Goal: Information Seeking & Learning: Learn about a topic

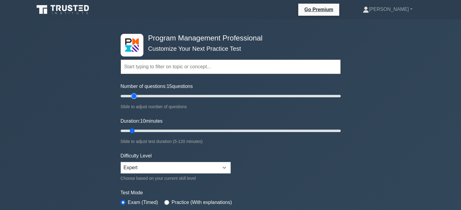
click at [132, 96] on input "Number of questions: 15 questions" at bounding box center [231, 96] width 220 height 7
type input "20"
click at [138, 96] on input "Number of questions: 20 questions" at bounding box center [231, 96] width 220 height 7
click at [142, 131] on input "Duration: 15 minutes" at bounding box center [231, 130] width 220 height 7
click at [154, 131] on input "Duration: 20 minutes" at bounding box center [231, 130] width 220 height 7
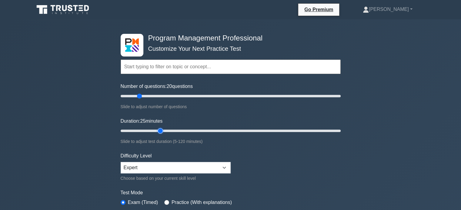
type input "25"
click at [162, 131] on input "Duration: 25 minutes" at bounding box center [231, 130] width 220 height 7
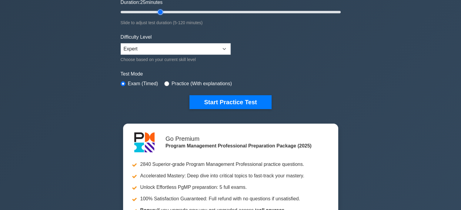
scroll to position [192, 0]
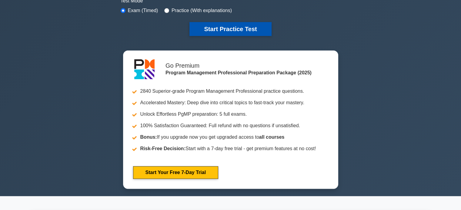
click at [248, 29] on button "Start Practice Test" at bounding box center [230, 29] width 82 height 14
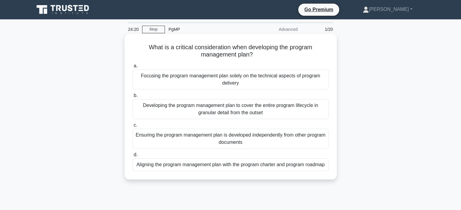
click at [269, 168] on div "Aligning the program management plan with the program charter and program roadm…" at bounding box center [230, 165] width 196 height 13
click at [132, 157] on input "d. Aligning the program management plan with the program charter and program ro…" at bounding box center [132, 155] width 0 height 4
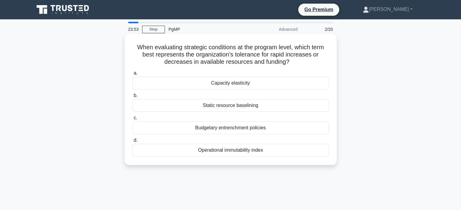
click at [251, 83] on div "Capacity elasticity" at bounding box center [230, 83] width 196 height 13
click at [132, 75] on input "a. Capacity elasticity" at bounding box center [132, 73] width 0 height 4
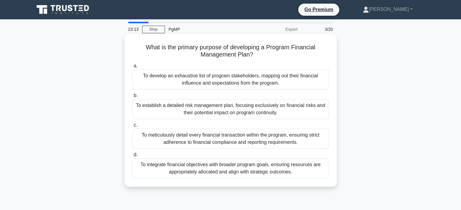
click at [310, 165] on div "To integrate financial objectives with broader program goals, ensuring resource…" at bounding box center [230, 169] width 196 height 20
click at [132, 157] on input "d. To integrate financial objectives with broader program goals, ensuring resou…" at bounding box center [132, 155] width 0 height 4
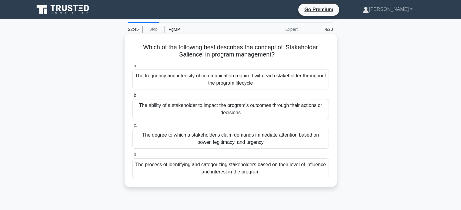
click at [300, 138] on div "The degree to which a stakeholder's claim demands immediate attention based on …" at bounding box center [230, 139] width 196 height 20
click at [132, 127] on input "c. The degree to which a stakeholder's claim demands immediate attention based …" at bounding box center [132, 126] width 0 height 4
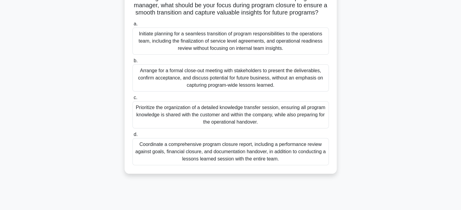
scroll to position [74, 0]
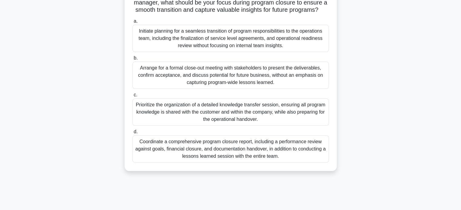
click at [285, 160] on div "Coordinate a comprehensive program closure report, including a performance revi…" at bounding box center [230, 149] width 196 height 27
click at [132, 134] on input "d. Coordinate a comprehensive program closure report, including a performance r…" at bounding box center [132, 132] width 0 height 4
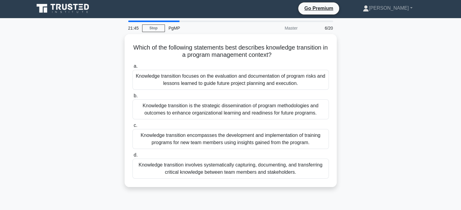
scroll to position [0, 0]
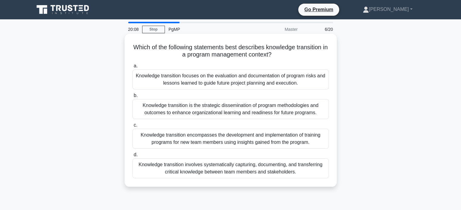
click at [285, 172] on div "Knowledge transition involves systematically capturing, documenting, and transf…" at bounding box center [230, 169] width 196 height 20
click at [132, 157] on input "d. Knowledge transition involves systematically capturing, documenting, and tra…" at bounding box center [132, 155] width 0 height 4
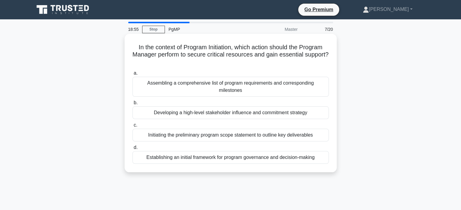
click at [294, 112] on div "Developing a high-level stakeholder influence and commitment strategy" at bounding box center [230, 113] width 196 height 13
click at [132, 105] on input "b. Developing a high-level stakeholder influence and commitment strategy" at bounding box center [132, 103] width 0 height 4
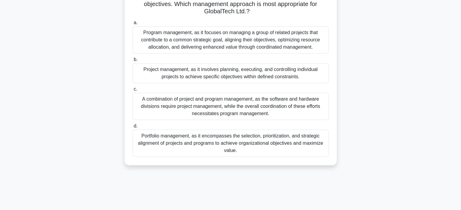
scroll to position [104, 0]
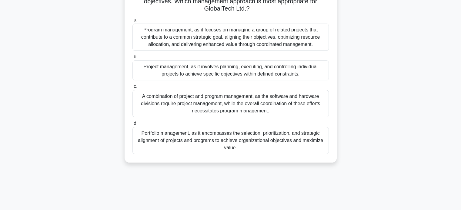
click at [258, 144] on div "Portfolio management, as it encompasses the selection, prioritization, and stra…" at bounding box center [230, 140] width 196 height 27
click at [132, 126] on input "d. Portfolio management, as it encompasses the selection, prioritization, and s…" at bounding box center [132, 124] width 0 height 4
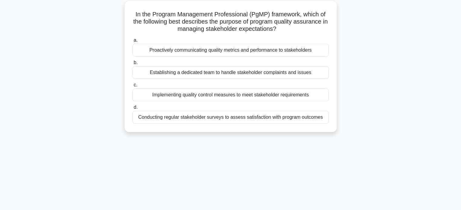
scroll to position [35, 0]
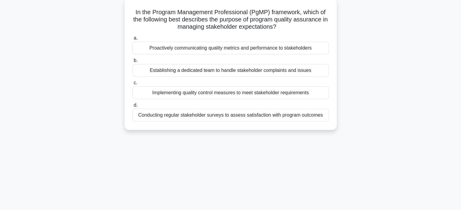
click at [315, 117] on div "Conducting regular stakeholder surveys to assess satisfaction with program outc…" at bounding box center [230, 115] width 196 height 13
click at [132, 108] on input "d. Conducting regular stakeholder surveys to assess satisfaction with program o…" at bounding box center [132, 106] width 0 height 4
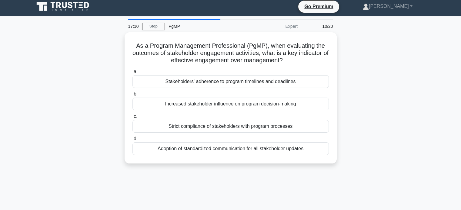
scroll to position [0, 0]
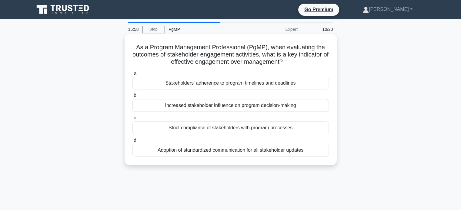
click at [245, 65] on h5 "As a Program Management Professional (PgMP), when evaluating the outcomes of st…" at bounding box center [230, 55] width 197 height 22
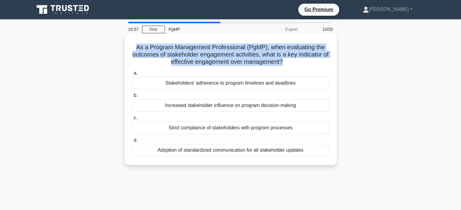
click at [245, 65] on h5 "As a Program Management Professional (PgMP), when evaluating the outcomes of st…" at bounding box center [230, 55] width 197 height 22
click at [296, 63] on h5 "As a Program Management Professional (PgMP), when evaluating the outcomes of st…" at bounding box center [230, 55] width 197 height 22
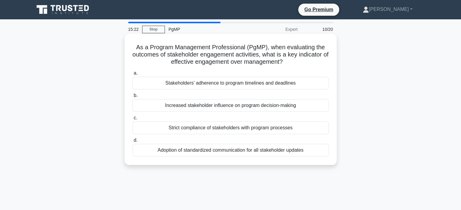
click at [295, 84] on div "Stakeholders' adherence to program timelines and deadlines" at bounding box center [230, 83] width 196 height 13
click at [132, 75] on input "a. Stakeholders' adherence to program timelines and deadlines" at bounding box center [132, 73] width 0 height 4
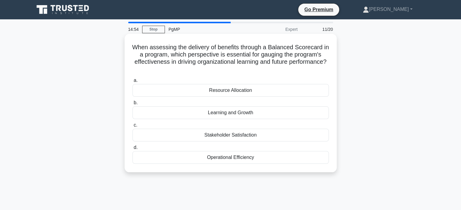
click at [265, 114] on div "Learning and Growth" at bounding box center [230, 113] width 196 height 13
click at [132, 105] on input "b. Learning and Growth" at bounding box center [132, 103] width 0 height 4
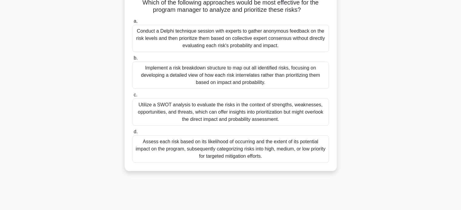
scroll to position [84, 0]
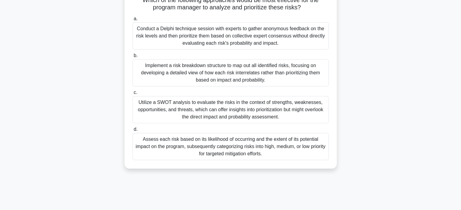
click at [287, 151] on div "Assess each risk based on its likelihood of occurring and the extent of its pot…" at bounding box center [230, 146] width 196 height 27
click at [132, 132] on input "d. Assess each risk based on its likelihood of occurring and the extent of its …" at bounding box center [132, 130] width 0 height 4
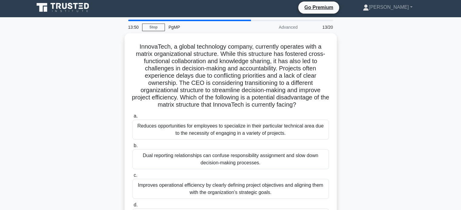
scroll to position [0, 0]
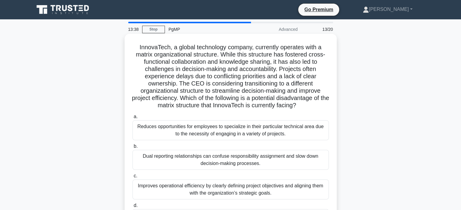
click at [313, 47] on h5 "InnovaTech, a global technology company, currently operates with a matrix organ…" at bounding box center [230, 77] width 197 height 66
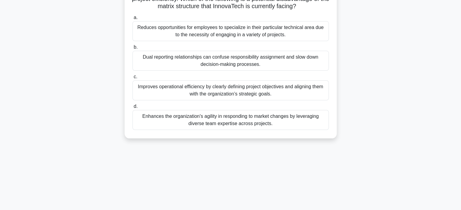
scroll to position [103, 0]
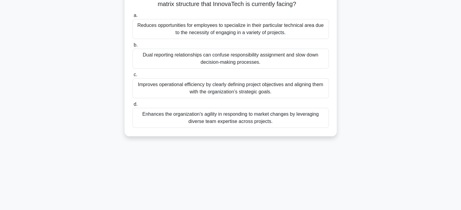
click at [413, 81] on div "InnovaTech, a global technology company, currently operates with a matrix organ…" at bounding box center [231, 37] width 400 height 211
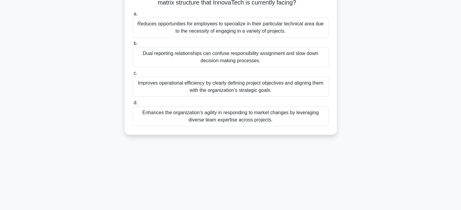
click at [315, 59] on div "Dual reporting relationships can confuse responsibility assignment and slow dow…" at bounding box center [230, 57] width 196 height 20
click at [132, 46] on input "b. Dual reporting relationships can confuse responsibility assignment and slow …" at bounding box center [132, 44] width 0 height 4
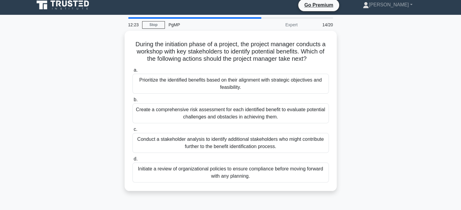
scroll to position [0, 0]
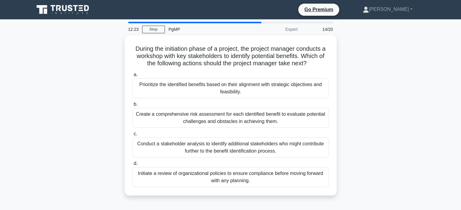
click at [460, 37] on main "12:23 Stop PgMP Expert 14/20 During the initiation phase of a project, the proj…" at bounding box center [230, 173] width 461 height 308
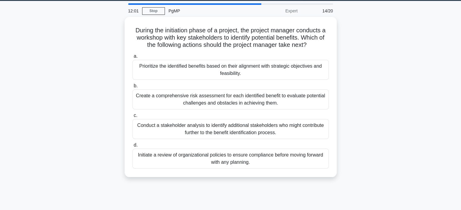
scroll to position [19, 0]
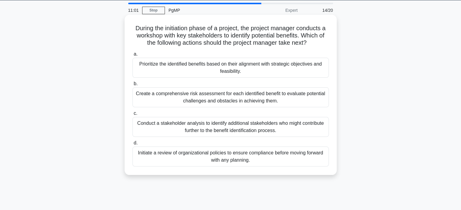
click at [302, 61] on div "Prioritize the identified benefits based on their alignment with strategic obje…" at bounding box center [230, 68] width 196 height 20
click at [132, 56] on input "a. Prioritize the identified benefits based on their alignment with strategic o…" at bounding box center [132, 54] width 0 height 4
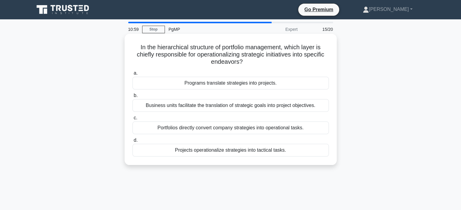
scroll to position [0, 0]
click at [290, 129] on div "Portfolios directly convert company strategies into operational tasks." at bounding box center [230, 128] width 196 height 13
click at [132, 120] on input "c. Portfolios directly convert company strategies into operational tasks." at bounding box center [132, 118] width 0 height 4
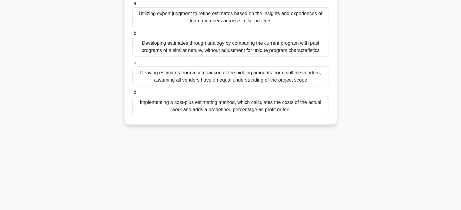
scroll to position [74, 0]
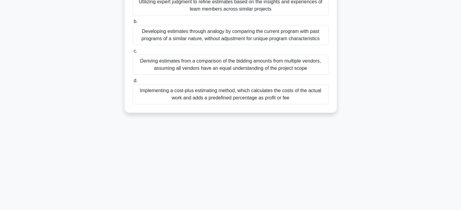
click at [296, 96] on div "Implementing a cost-plus estimating method, which calculates the costs of the a…" at bounding box center [230, 94] width 196 height 20
click at [132, 83] on input "d. Implementing a cost-plus estimating method, which calculates the costs of th…" at bounding box center [132, 81] width 0 height 4
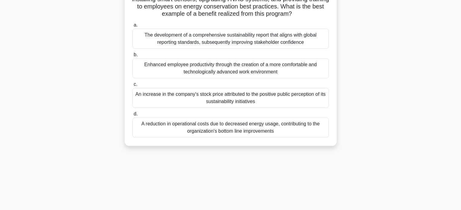
scroll to position [65, 0]
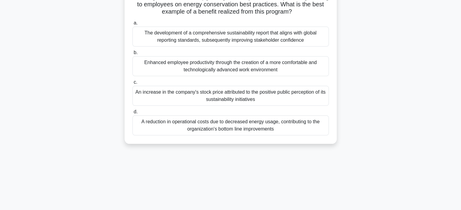
click at [290, 128] on div "A reduction in operational costs due to decreased energy usage, contributing to…" at bounding box center [230, 126] width 196 height 20
click at [132, 114] on input "d. A reduction in operational costs due to decreased energy usage, contributing…" at bounding box center [132, 112] width 0 height 4
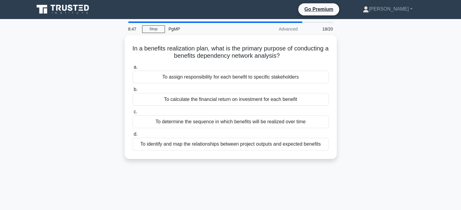
scroll to position [0, 0]
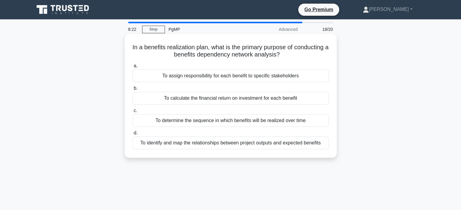
click at [318, 145] on div "To identify and map the relationships between project outputs and expected bene…" at bounding box center [230, 143] width 196 height 13
click at [132, 135] on input "d. To identify and map the relationships between project outputs and expected b…" at bounding box center [132, 133] width 0 height 4
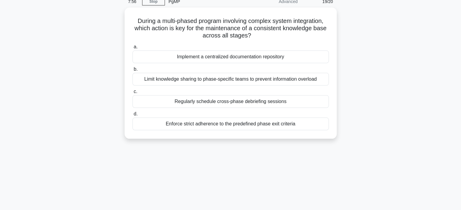
scroll to position [28, 0]
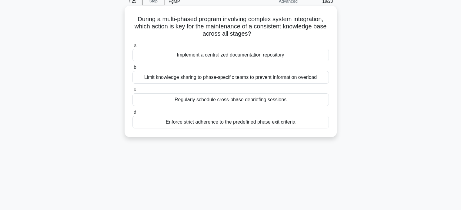
drag, startPoint x: 133, startPoint y: 20, endPoint x: 288, endPoint y: 31, distance: 156.1
click at [288, 31] on h5 "During a multi-phased program involving complex system integration, which actio…" at bounding box center [230, 26] width 197 height 22
click at [302, 122] on div "Enforce strict adherence to the predefined phase exit criteria" at bounding box center [230, 122] width 196 height 13
click at [132, 114] on input "d. Enforce strict adherence to the predefined phase exit criteria" at bounding box center [132, 113] width 0 height 4
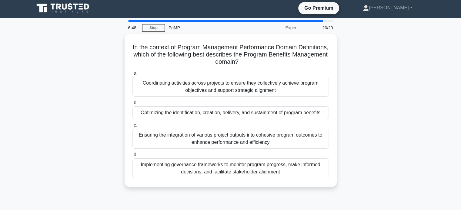
scroll to position [0, 0]
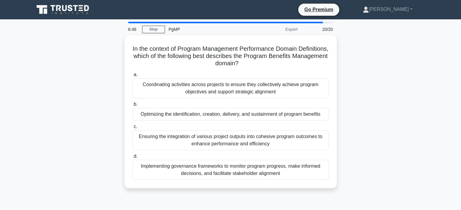
click at [407, 30] on div "6:46 Stop PgMP Expert 20/20 In the context of Program Management Performance Do…" at bounding box center [231, 173] width 400 height 303
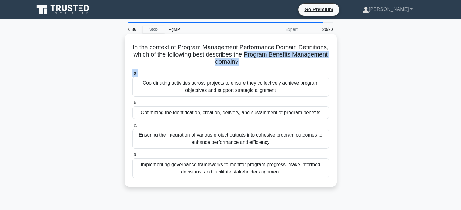
drag, startPoint x: 281, startPoint y: 52, endPoint x: 264, endPoint y: 68, distance: 23.2
click at [264, 68] on div "In the context of Program Management Performance Domain Definitions, which of t…" at bounding box center [230, 110] width 207 height 148
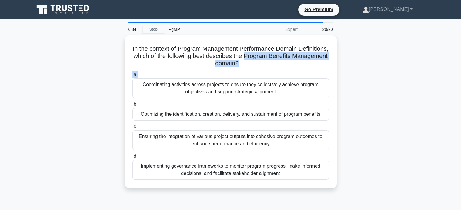
click at [363, 60] on div "In the context of Program Management Performance Domain Definitions, which of t…" at bounding box center [231, 115] width 400 height 161
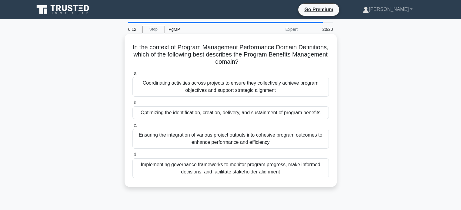
click at [293, 114] on div "Optimizing the identification, creation, delivery, and sustainment of program b…" at bounding box center [230, 113] width 196 height 13
click at [132, 105] on input "b. Optimizing the identification, creation, delivery, and sustainment of progra…" at bounding box center [132, 103] width 0 height 4
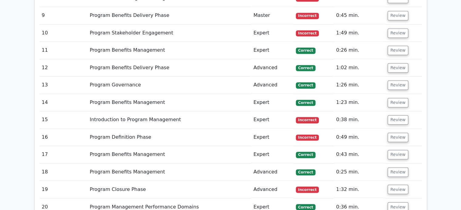
scroll to position [966, 0]
click at [388, 185] on button "Review" at bounding box center [397, 189] width 21 height 9
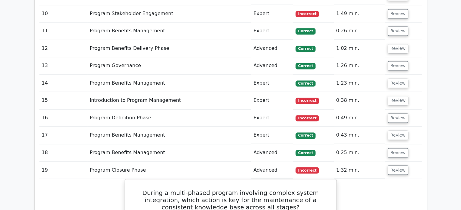
scroll to position [985, 0]
click at [396, 114] on button "Review" at bounding box center [397, 118] width 21 height 9
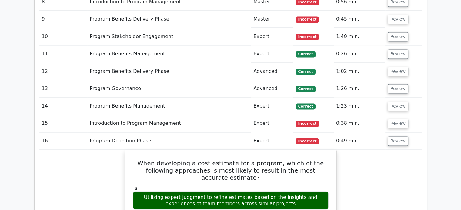
scroll to position [918, 0]
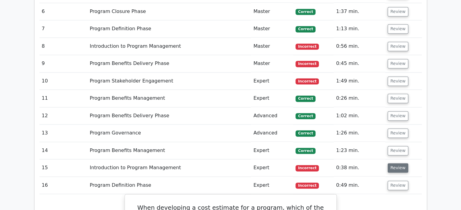
click at [399, 164] on button "Review" at bounding box center [397, 168] width 21 height 9
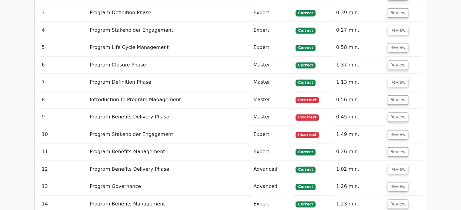
scroll to position [869, 0]
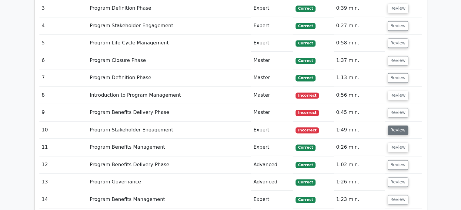
click at [398, 126] on button "Review" at bounding box center [397, 130] width 21 height 9
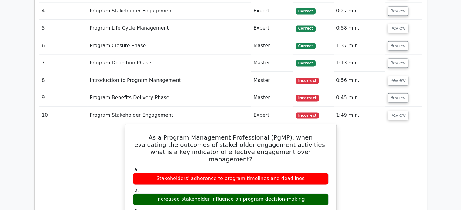
scroll to position [892, 0]
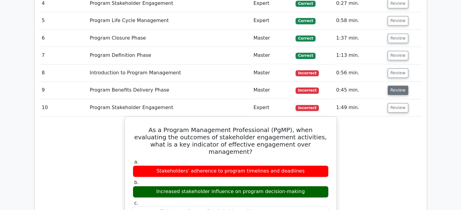
click at [400, 86] on button "Review" at bounding box center [397, 90] width 21 height 9
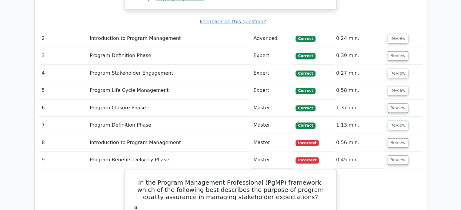
scroll to position [819, 0]
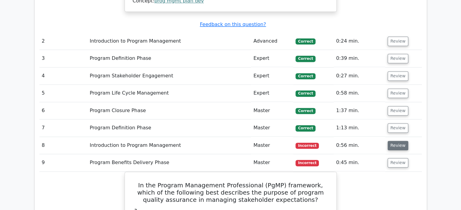
click at [399, 141] on button "Review" at bounding box center [397, 145] width 21 height 9
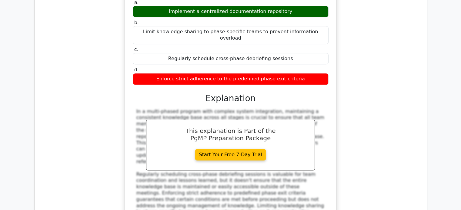
scroll to position [3104, 0]
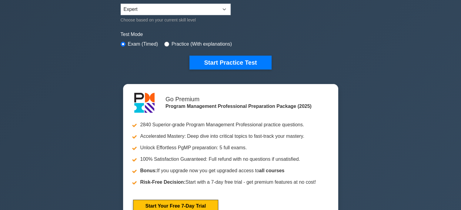
scroll to position [161, 0]
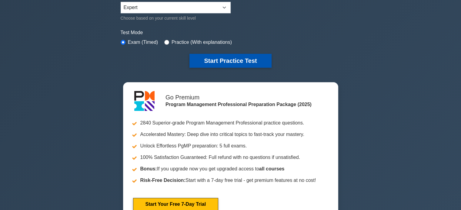
click at [220, 61] on button "Start Practice Test" at bounding box center [230, 61] width 82 height 14
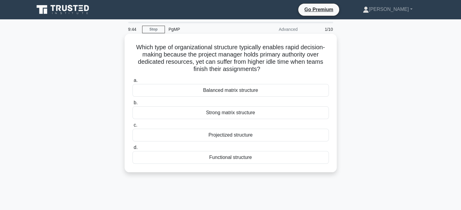
click at [298, 136] on div "Projectized structure" at bounding box center [230, 135] width 196 height 13
click at [132, 127] on input "c. Projectized structure" at bounding box center [132, 126] width 0 height 4
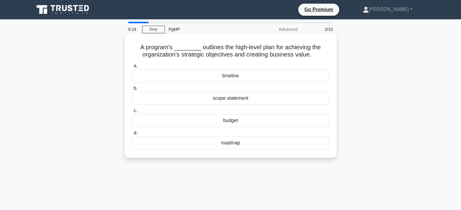
click at [290, 144] on div "roadmap" at bounding box center [230, 143] width 196 height 13
click at [132, 135] on input "d. roadmap" at bounding box center [132, 133] width 0 height 4
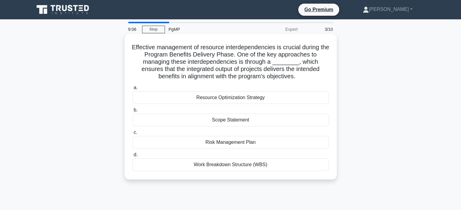
click at [255, 96] on div "Resource Optimization Strategy" at bounding box center [230, 97] width 196 height 13
click at [132, 90] on input "a. Resource Optimization Strategy" at bounding box center [132, 88] width 0 height 4
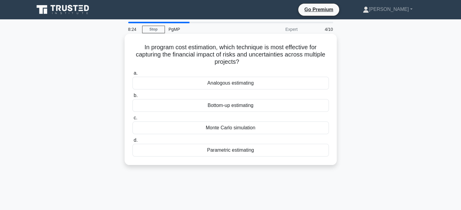
click at [257, 128] on div "Monte Carlo simulation" at bounding box center [230, 128] width 196 height 13
click at [132, 120] on input "c. Monte Carlo simulation" at bounding box center [132, 118] width 0 height 4
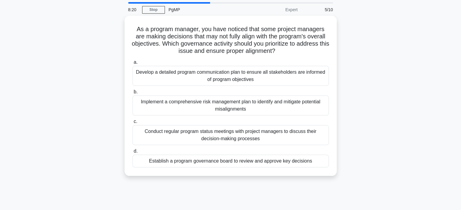
scroll to position [21, 0]
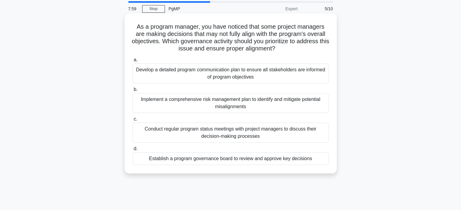
click at [306, 159] on div "Establish a program governance board to review and approve key decisions" at bounding box center [230, 159] width 196 height 13
click at [132, 151] on input "d. Establish a program governance board to review and approve key decisions" at bounding box center [132, 149] width 0 height 4
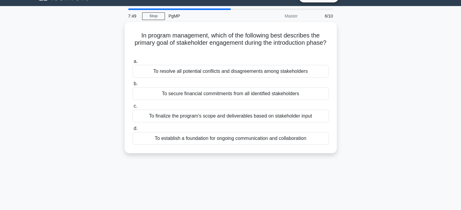
scroll to position [14, 0]
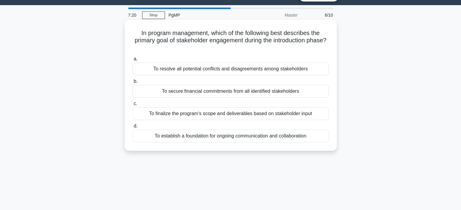
click at [301, 140] on div "To establish a foundation for ongoing communication and collaboration" at bounding box center [230, 136] width 196 height 13
click at [132, 128] on input "d. To establish a foundation for ongoing communication and collaboration" at bounding box center [132, 126] width 0 height 4
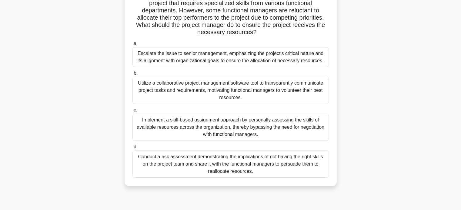
scroll to position [53, 0]
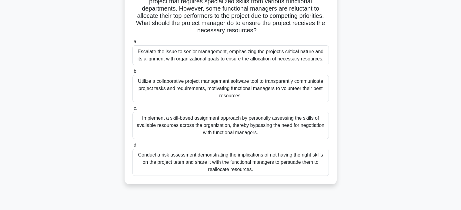
click at [314, 164] on div "Conduct a risk assessment demonstrating the implications of not having the righ…" at bounding box center [230, 162] width 196 height 27
click at [132, 147] on input "d. Conduct a risk assessment demonstrating the implications of not having the r…" at bounding box center [132, 146] width 0 height 4
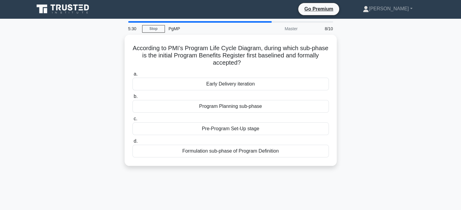
scroll to position [0, 0]
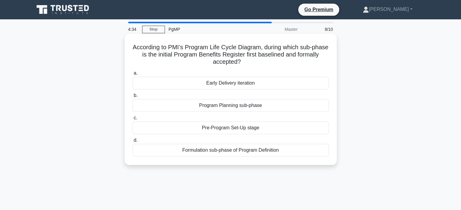
click at [280, 154] on div "Formulation sub-phase of Program Definition" at bounding box center [230, 150] width 196 height 13
click at [132, 143] on input "d. Formulation sub-phase of Program Definition" at bounding box center [132, 141] width 0 height 4
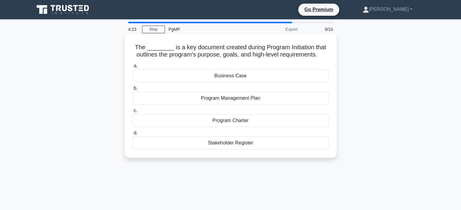
click at [279, 122] on div "Program Charter" at bounding box center [230, 120] width 196 height 13
click at [132, 113] on input "c. Program Charter" at bounding box center [132, 111] width 0 height 4
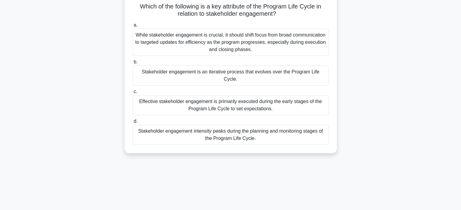
scroll to position [42, 0]
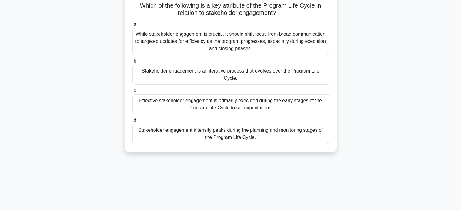
click at [241, 73] on div "Stakeholder engagement is an iterative process that evolves over the Program Li…" at bounding box center [230, 75] width 196 height 20
click at [132, 63] on input "b. Stakeholder engagement is an iterative process that evolves over the Program…" at bounding box center [132, 61] width 0 height 4
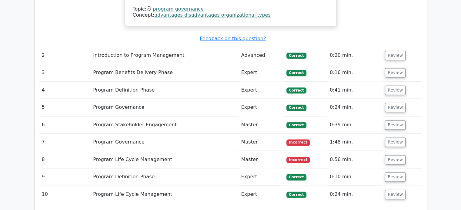
scroll to position [808, 0]
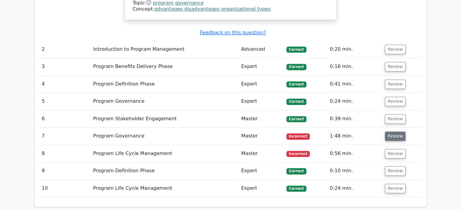
click at [391, 132] on button "Review" at bounding box center [395, 136] width 21 height 9
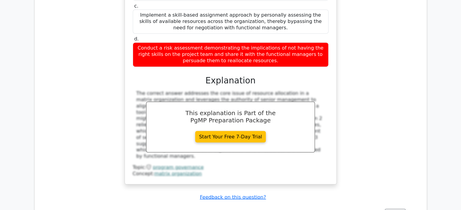
scroll to position [1148, 0]
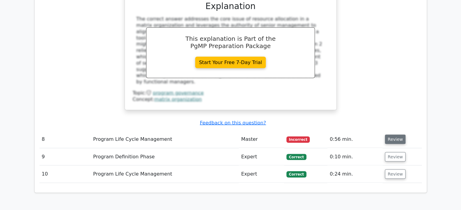
click at [394, 135] on button "Review" at bounding box center [395, 139] width 21 height 9
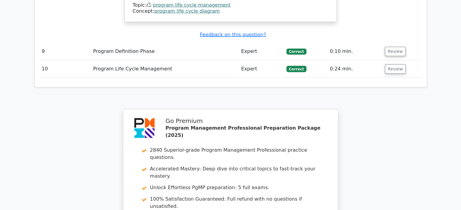
scroll to position [1607, 0]
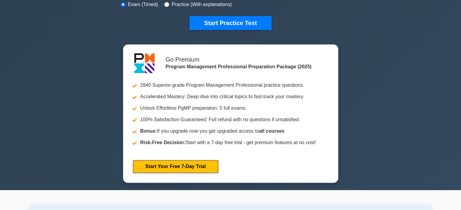
scroll to position [190, 0]
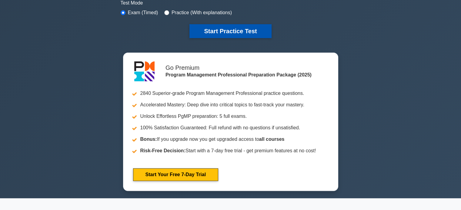
click at [258, 35] on button "Start Practice Test" at bounding box center [230, 31] width 82 height 14
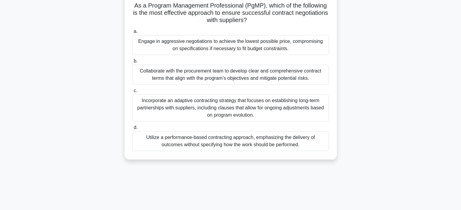
scroll to position [46, 0]
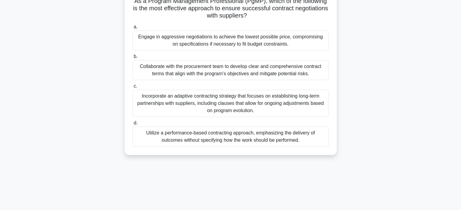
click at [316, 75] on div "Collaborate with the procurement team to develop clear and comprehensive contra…" at bounding box center [230, 70] width 196 height 20
click at [132, 59] on input "b. Collaborate with the procurement team to develop clear and comprehensive con…" at bounding box center [132, 57] width 0 height 4
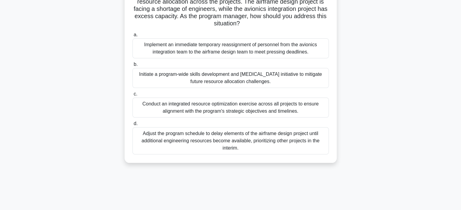
scroll to position [77, 0]
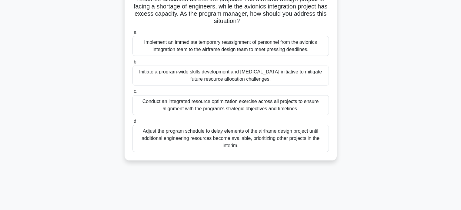
click at [274, 109] on div "Conduct an integrated resource optimization exercise across all projects to ens…" at bounding box center [230, 105] width 196 height 20
click at [132, 94] on input "c. Conduct an integrated resource optimization exercise across all projects to …" at bounding box center [132, 92] width 0 height 4
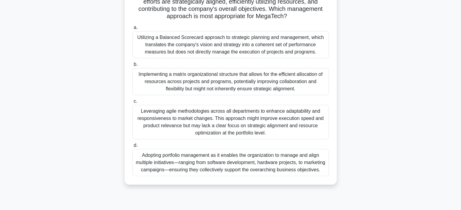
scroll to position [91, 0]
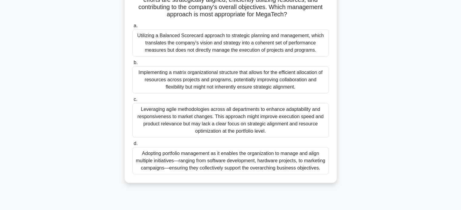
click at [252, 164] on div "Adopting portfolio management as it enables the organization to manage and alig…" at bounding box center [230, 160] width 196 height 27
click at [132, 146] on input "d. Adopting portfolio management as it enables the organization to manage and a…" at bounding box center [132, 144] width 0 height 4
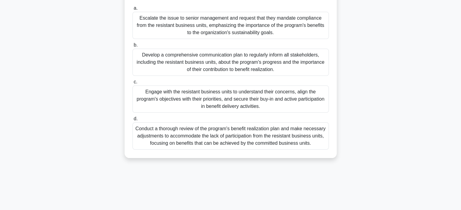
scroll to position [82, 0]
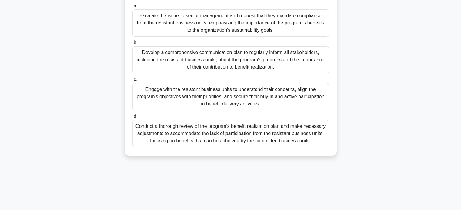
click at [294, 108] on div "Engage with the resistant business units to understand their concerns, align th…" at bounding box center [230, 96] width 196 height 27
click at [132, 82] on input "c. Engage with the resistant business units to understand their concerns, align…" at bounding box center [132, 80] width 0 height 4
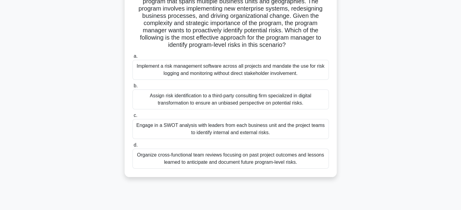
scroll to position [65, 0]
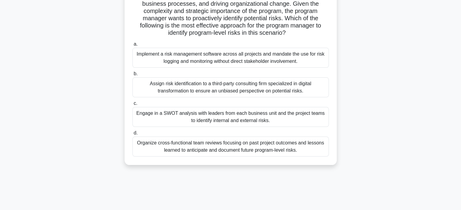
click at [279, 151] on div "Organize cross-functional team reviews focusing on past project outcomes and le…" at bounding box center [230, 147] width 196 height 20
click at [132, 135] on input "d. Organize cross-functional team reviews focusing on past project outcomes and…" at bounding box center [132, 133] width 0 height 4
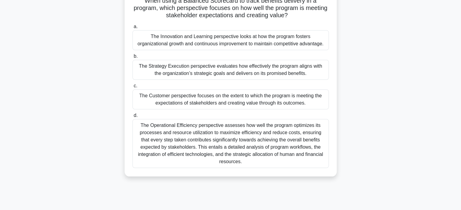
scroll to position [48, 0]
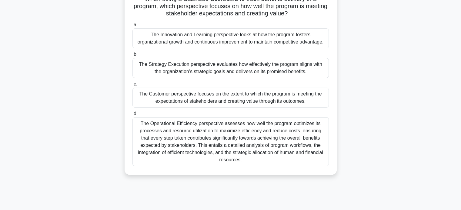
click at [238, 100] on div "The Customer perspective focuses on the extent to which the program is meeting …" at bounding box center [230, 98] width 196 height 20
click at [132, 86] on input "c. The Customer perspective focuses on the extent to which the program is meeti…" at bounding box center [132, 84] width 0 height 4
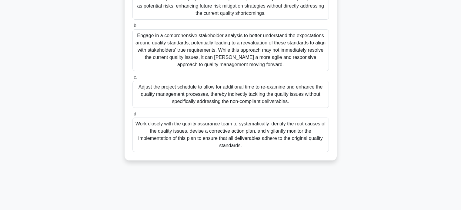
scroll to position [105, 0]
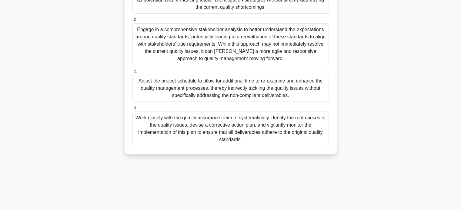
click at [305, 127] on div "Work closely with the quality assurance team to systematically identify the roo…" at bounding box center [230, 129] width 196 height 35
click at [132, 110] on input "d. Work closely with the quality assurance team to systematically identify the …" at bounding box center [132, 108] width 0 height 4
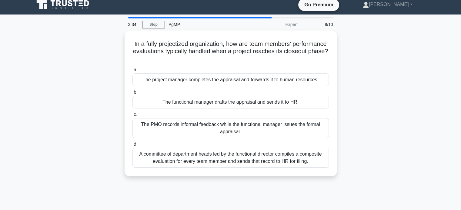
scroll to position [0, 0]
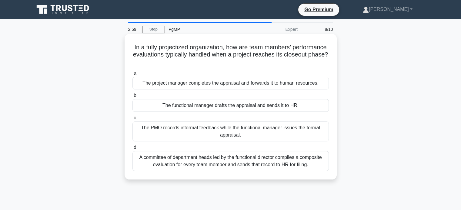
click at [309, 86] on div "The project manager completes the appraisal and forwards it to human resources." at bounding box center [230, 83] width 196 height 13
click at [132, 75] on input "a. The project manager completes the appraisal and forwards it to human resourc…" at bounding box center [132, 73] width 0 height 4
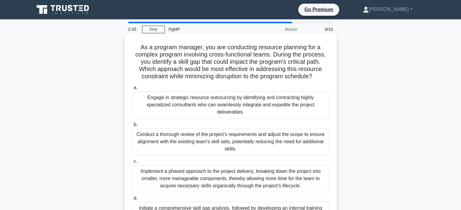
click at [230, 73] on h5 "As a program manager, you are conducting resource planning for a complex progra…" at bounding box center [230, 62] width 197 height 37
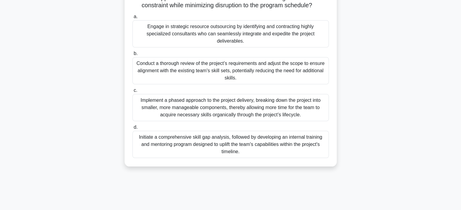
scroll to position [73, 0]
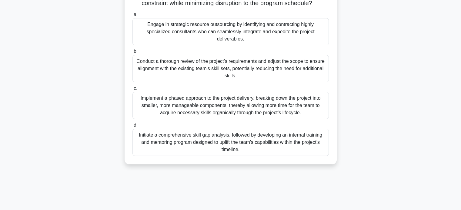
click at [313, 135] on div "Initiate a comprehensive skill gap analysis, followed by developing an internal…" at bounding box center [230, 142] width 196 height 27
click at [132, 127] on input "d. Initiate a comprehensive skill gap analysis, followed by developing an inter…" at bounding box center [132, 126] width 0 height 4
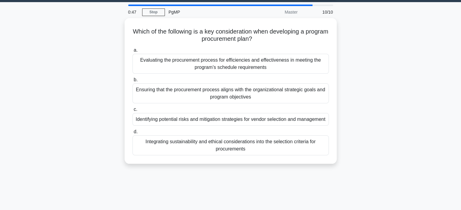
scroll to position [0, 0]
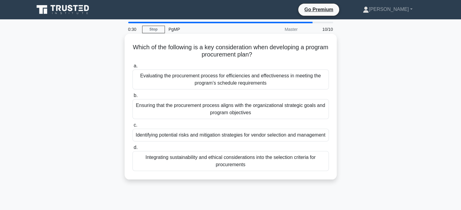
click at [294, 106] on div "Ensuring that the procurement process aligns with the organizational strategic …" at bounding box center [230, 109] width 196 height 20
click at [132, 98] on input "b. Ensuring that the procurement process aligns with the organizational strateg…" at bounding box center [132, 96] width 0 height 4
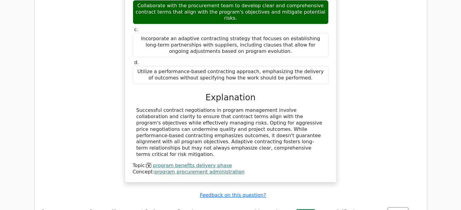
scroll to position [749, 0]
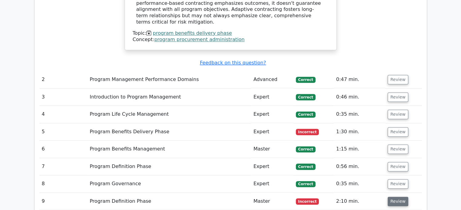
click at [400, 197] on button "Review" at bounding box center [397, 201] width 21 height 9
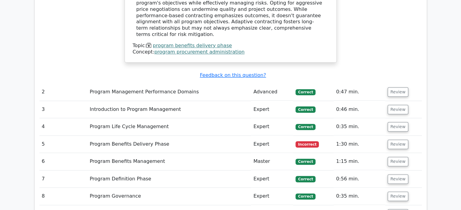
scroll to position [736, 0]
click at [395, 140] on button "Review" at bounding box center [397, 144] width 21 height 9
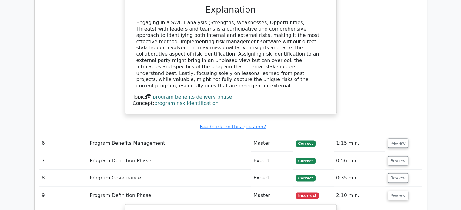
scroll to position [1083, 0]
